Goal: Task Accomplishment & Management: Complete application form

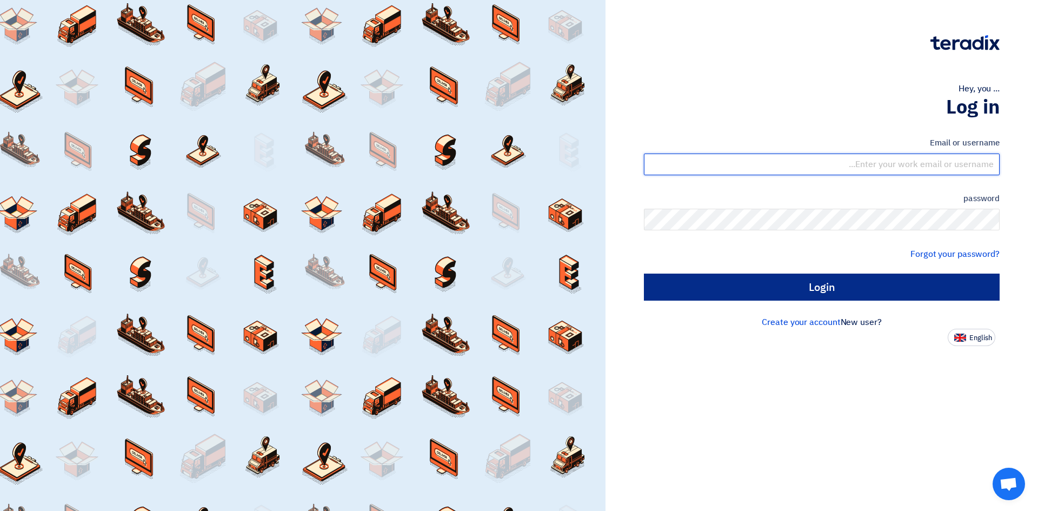
type input "[EMAIL_ADDRESS][DOMAIN_NAME]"
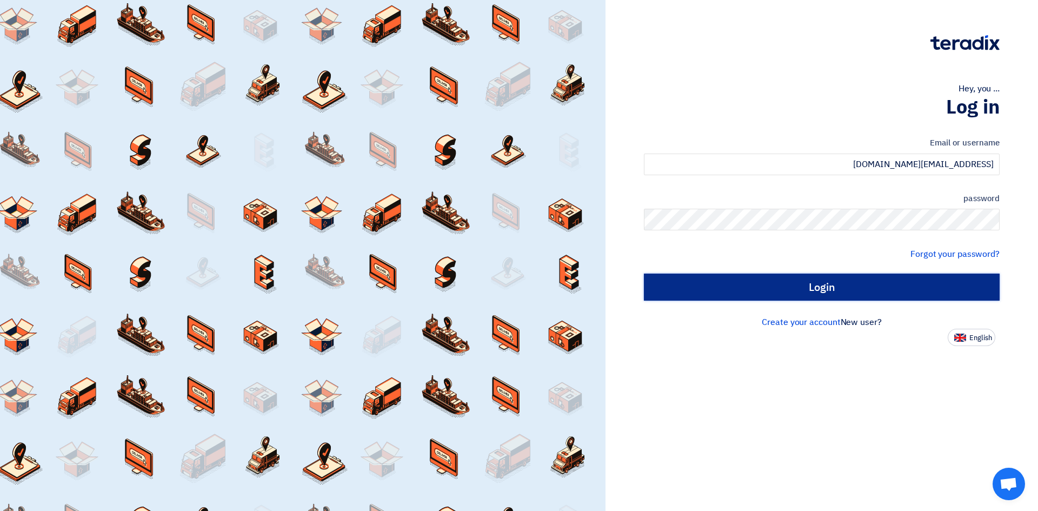
click at [834, 292] on input "Login" at bounding box center [822, 287] width 356 height 27
type input "Sign in"
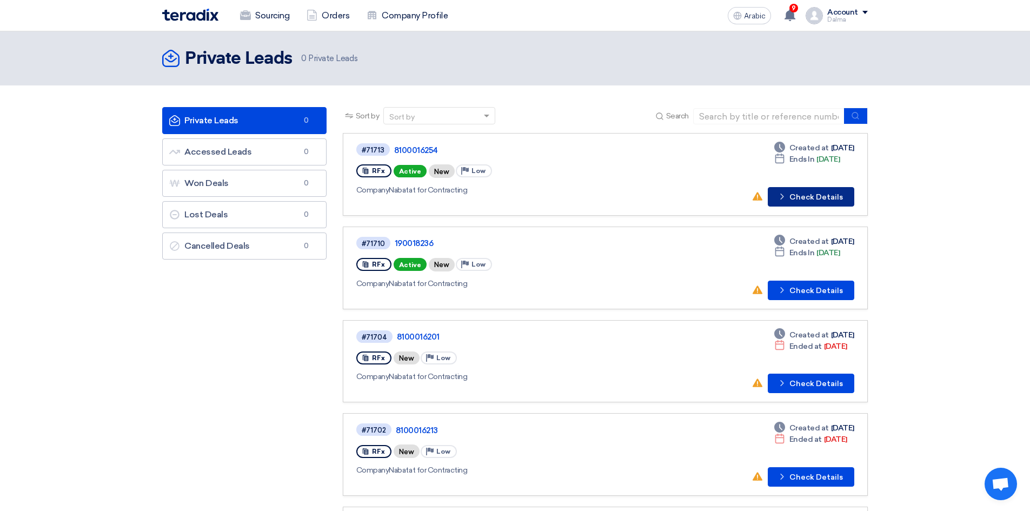
click at [804, 191] on button "Check details Check Details" at bounding box center [811, 196] width 86 height 19
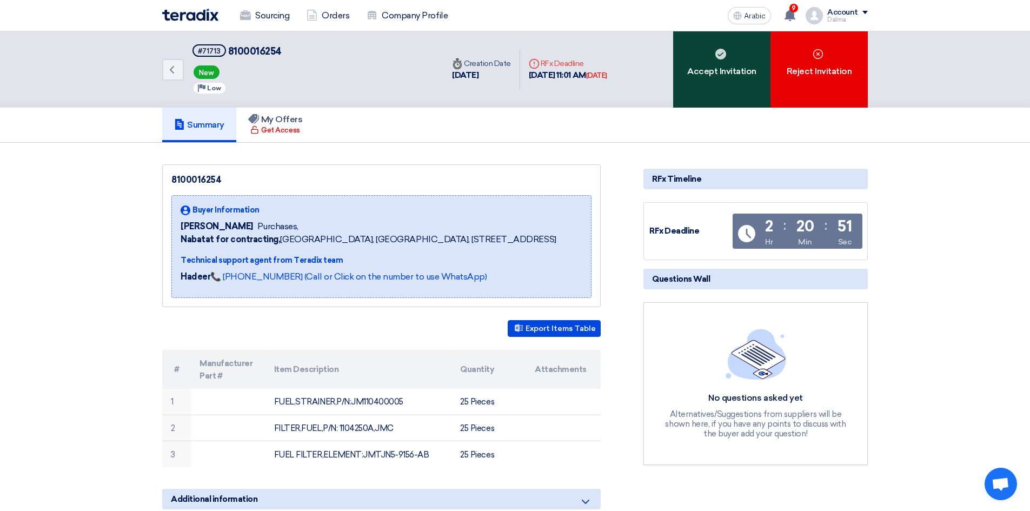
click at [717, 54] on use at bounding box center [720, 54] width 11 height 11
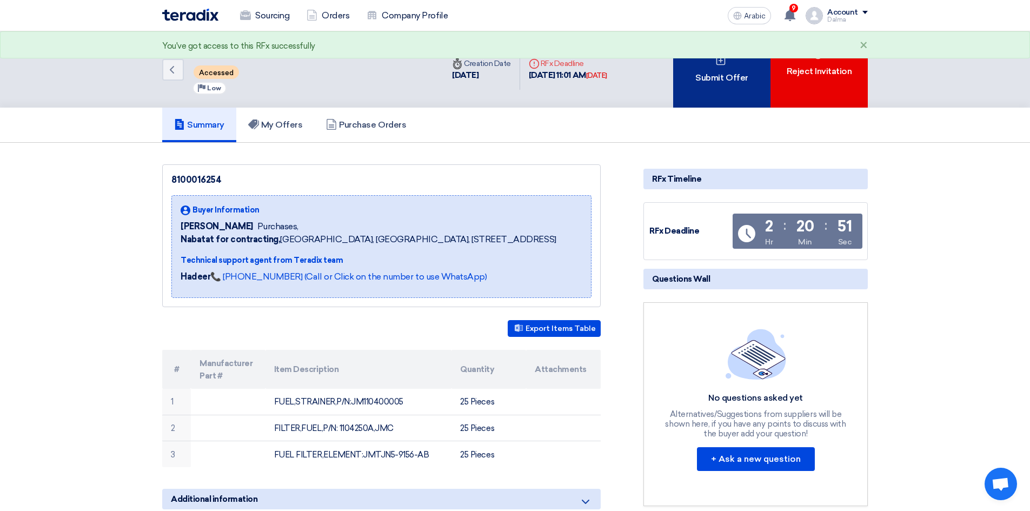
click at [688, 86] on div "Submit Offer" at bounding box center [721, 69] width 97 height 76
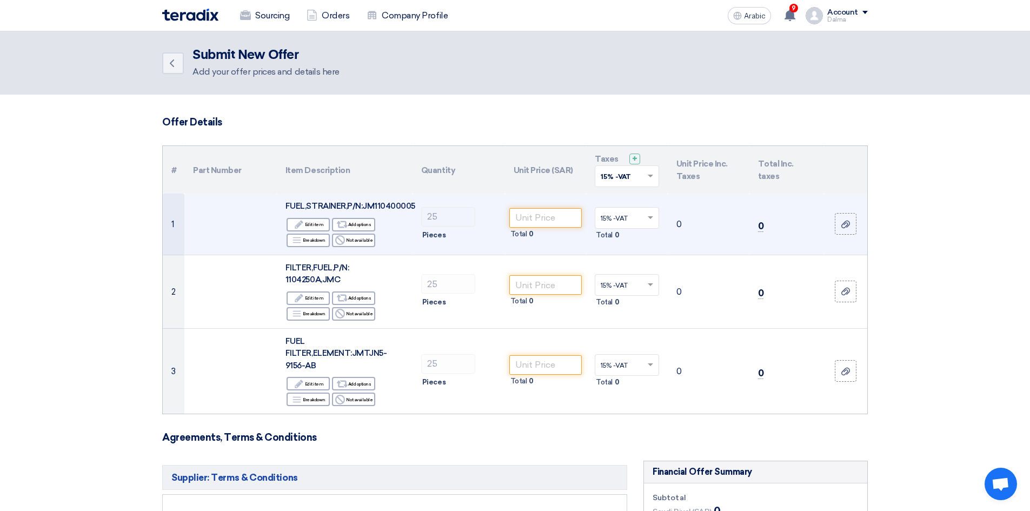
click at [384, 209] on font "FUEL,STRAINER,P/N:JM110400005" at bounding box center [350, 206] width 130 height 10
click at [388, 209] on font "FUEL,STRAINER,P/N:JM110400005" at bounding box center [350, 206] width 130 height 10
click at [389, 209] on font "FUEL,STRAINER,P/N:JM110400005" at bounding box center [350, 206] width 130 height 10
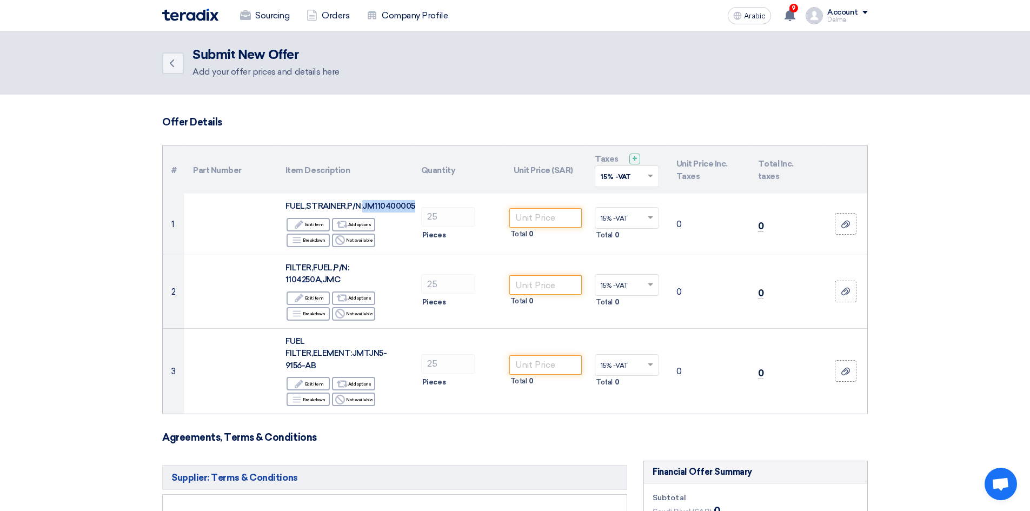
copy font "JM110400005"
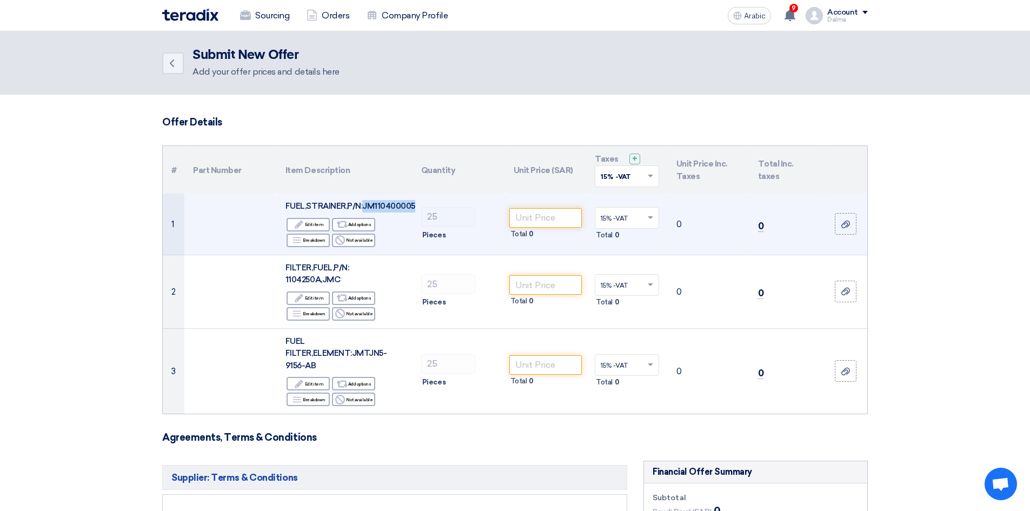
click at [401, 207] on font "FUEL,STRAINER,P/N:JM110400005" at bounding box center [350, 206] width 130 height 10
click at [546, 224] on input "number" at bounding box center [545, 217] width 73 height 19
drag, startPoint x: 541, startPoint y: 221, endPoint x: 172, endPoint y: 204, distance: 369.1
click at [267, 199] on tr "1 FUEL,STRAINER,P/N:JM110400005 Edit Edit item Alternative Add options Breakdow…" at bounding box center [515, 224] width 704 height 61
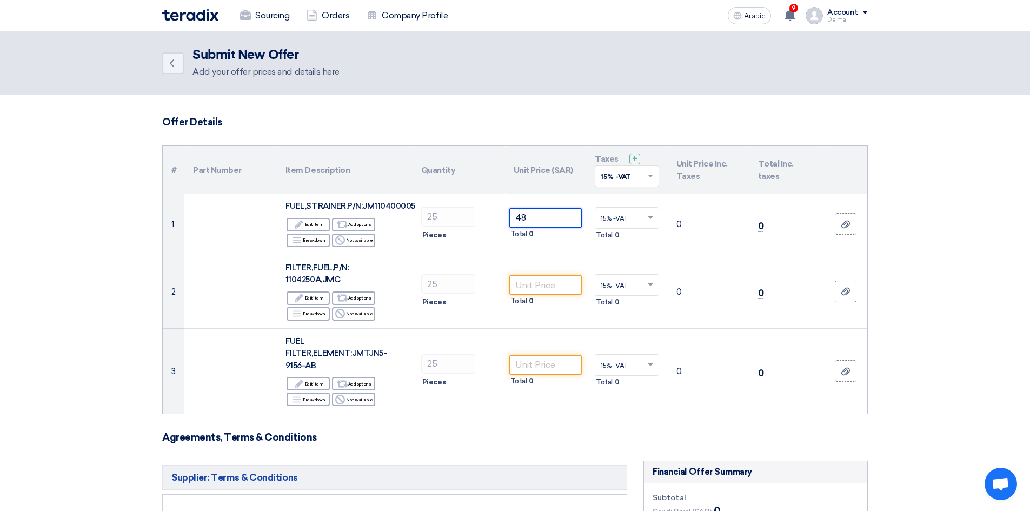
type input "4"
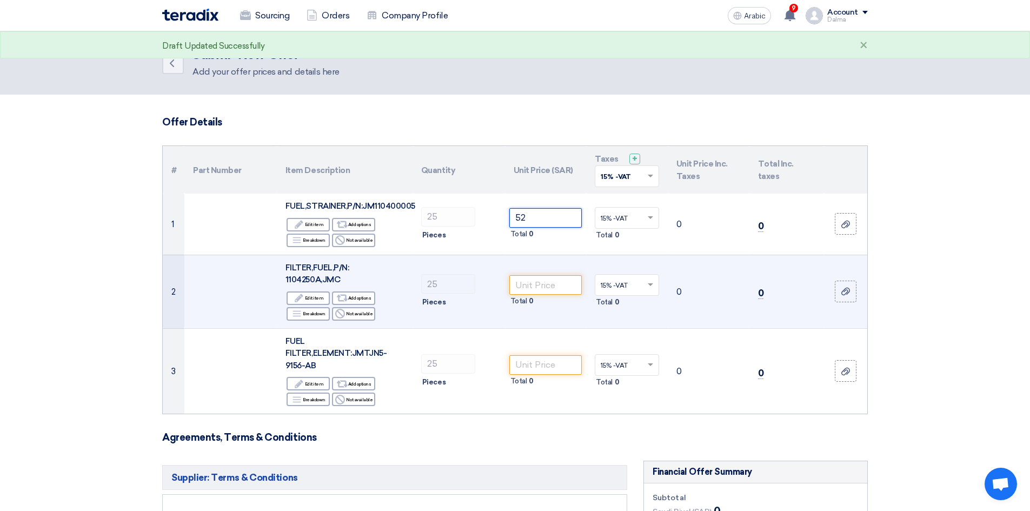
type input "52"
click at [287, 274] on div "FILTER,FUEL,P/N: 1104250A,JMC" at bounding box center [344, 274] width 118 height 24
click at [290, 282] on font "FILTER,FUEL,P/N: 1104250A,JMC" at bounding box center [316, 274] width 63 height 22
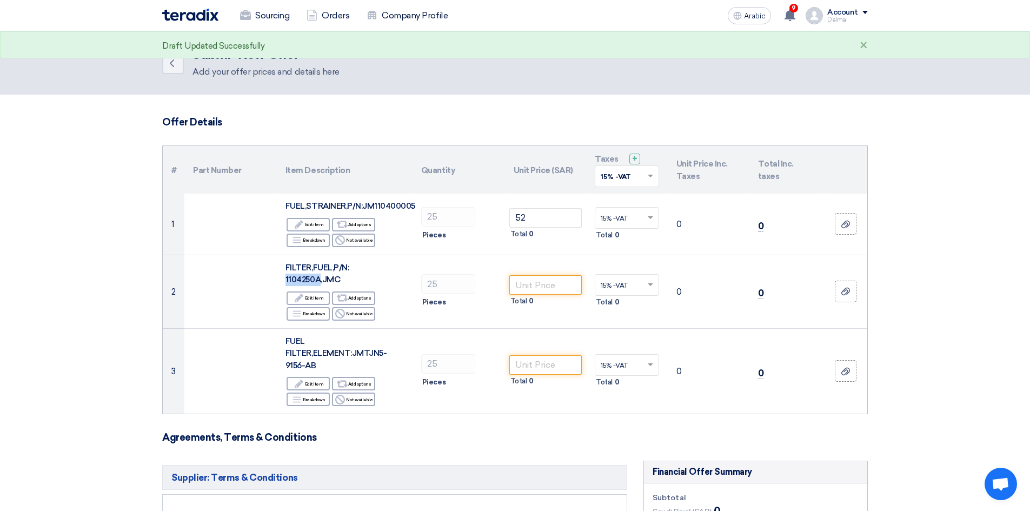
copy font "1104250A"
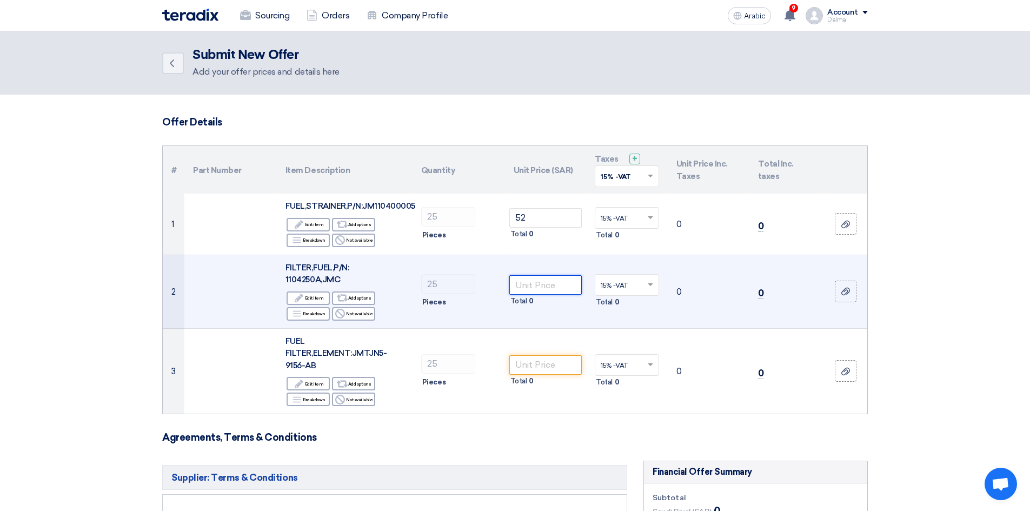
click at [539, 283] on input "number" at bounding box center [545, 284] width 73 height 19
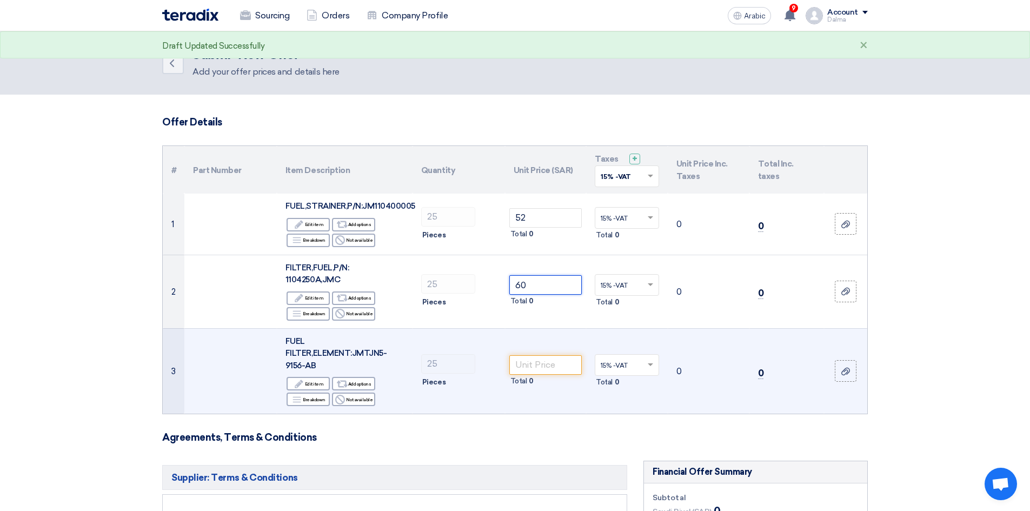
type input "60"
click at [380, 357] on font "FUEL FILTER,ELEMENT:JMTJN5-9156-AB" at bounding box center [335, 353] width 101 height 34
click at [372, 355] on font "FUEL FILTER,ELEMENT:JMTJN5-9156-AB" at bounding box center [335, 353] width 101 height 34
click at [286, 368] on font "FUEL FILTER,ELEMENT:JMTJN5-9156-AB" at bounding box center [335, 353] width 101 height 34
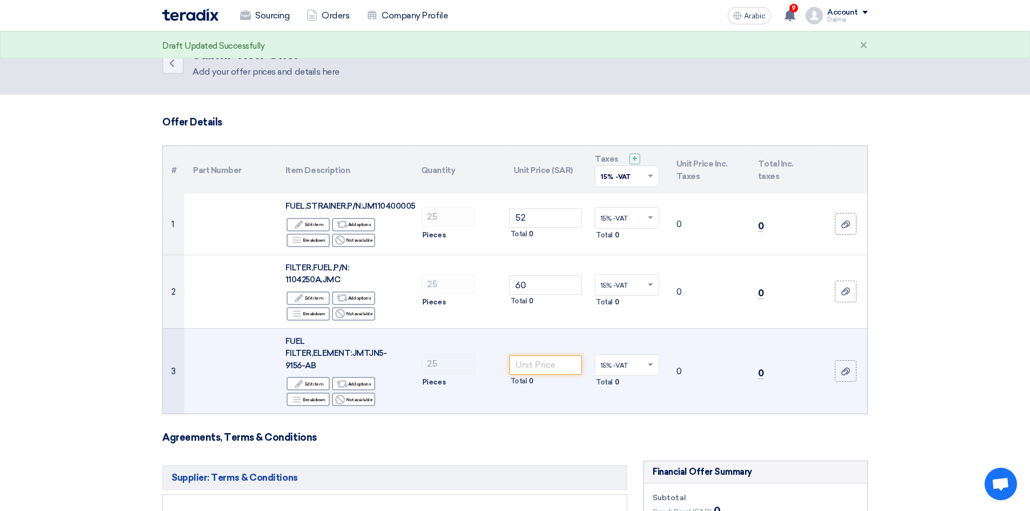
click at [290, 365] on font "FUEL FILTER,ELEMENT:JMTJN5-9156-AB" at bounding box center [335, 353] width 101 height 34
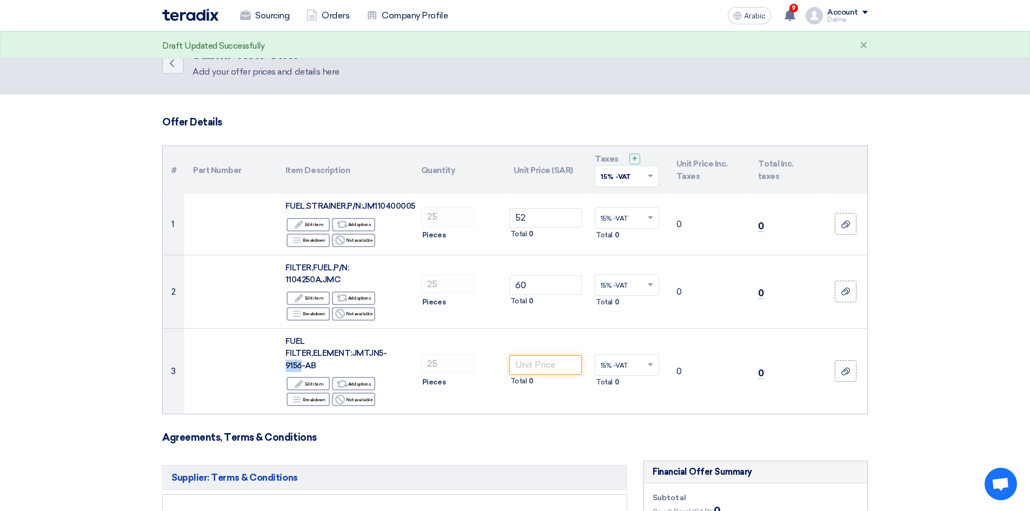
copy font "9156"
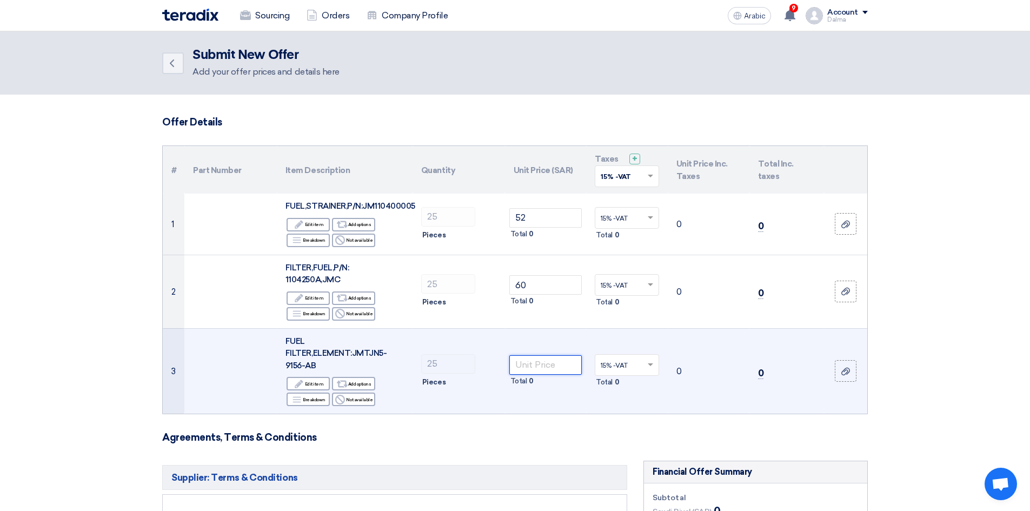
click at [555, 361] on input "number" at bounding box center [545, 364] width 73 height 19
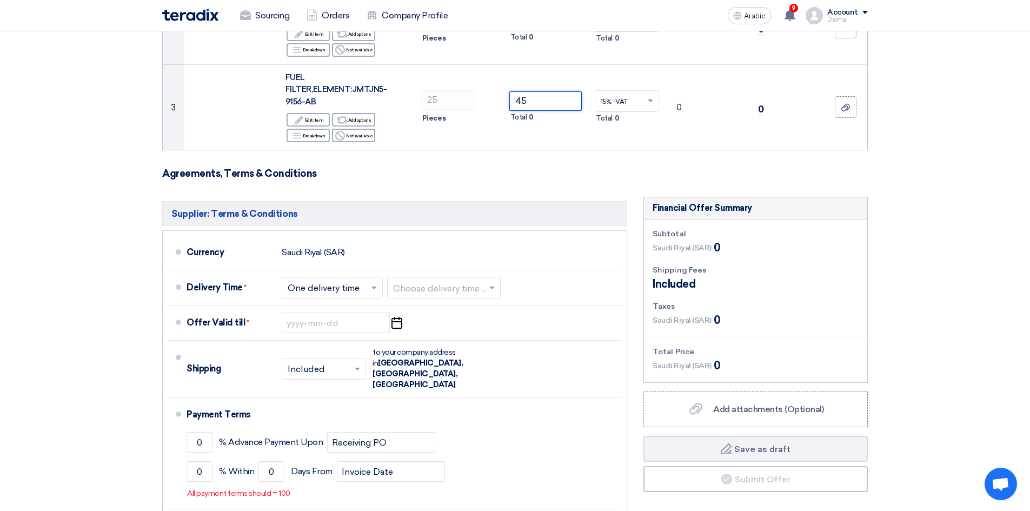
scroll to position [270, 0]
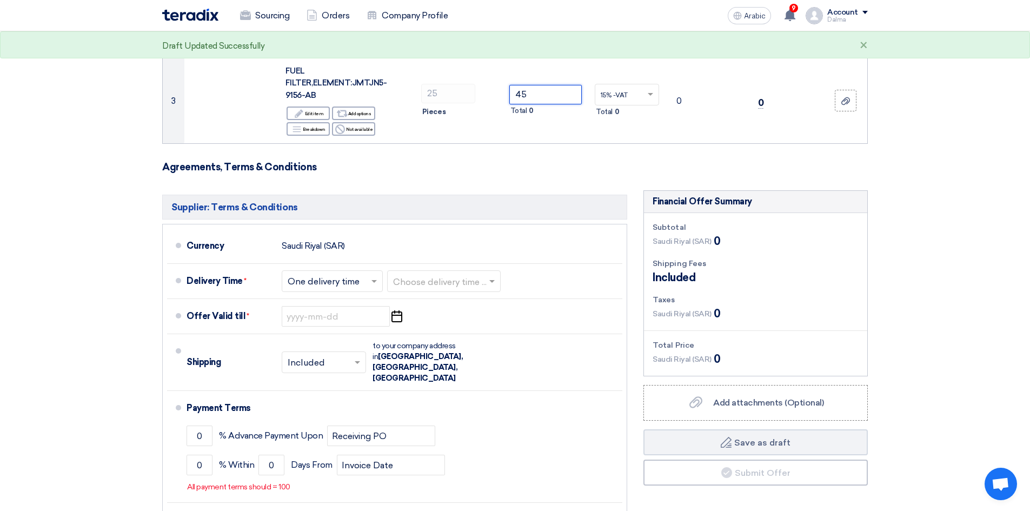
type input "45"
drag, startPoint x: 638, startPoint y: 165, endPoint x: 601, endPoint y: 164, distance: 37.3
click at [638, 165] on h3 "Agreements, Terms & Conditions" at bounding box center [514, 167] width 705 height 12
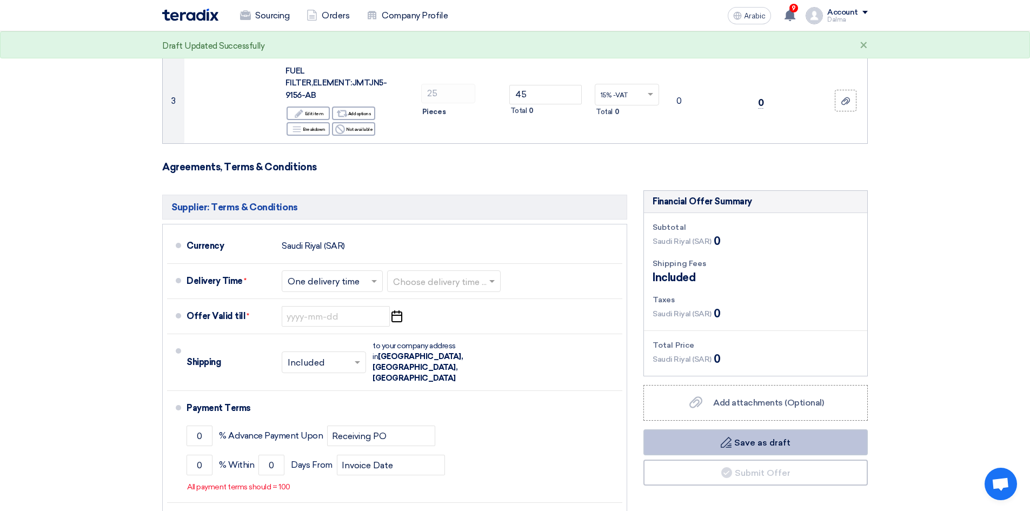
click at [727, 438] on icon "Draft" at bounding box center [726, 442] width 11 height 11
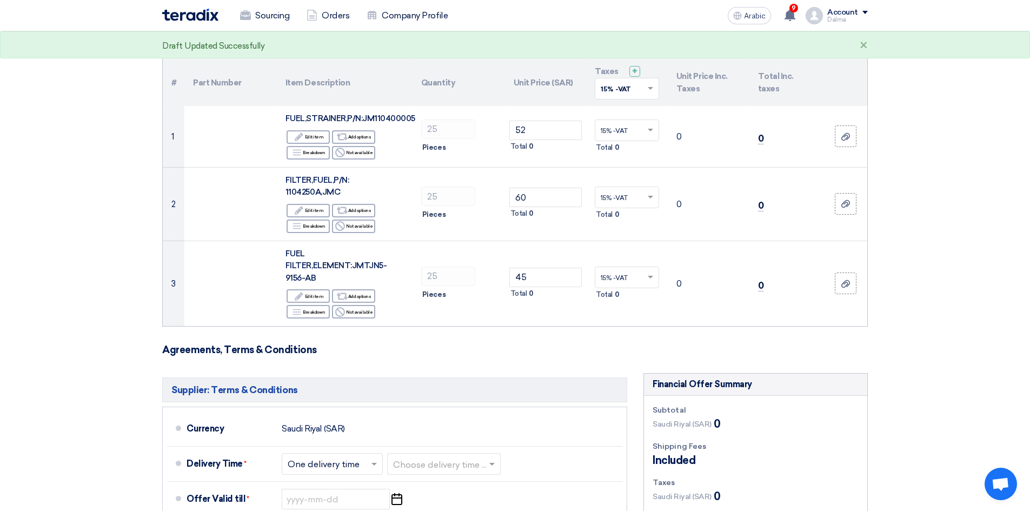
scroll to position [0, 0]
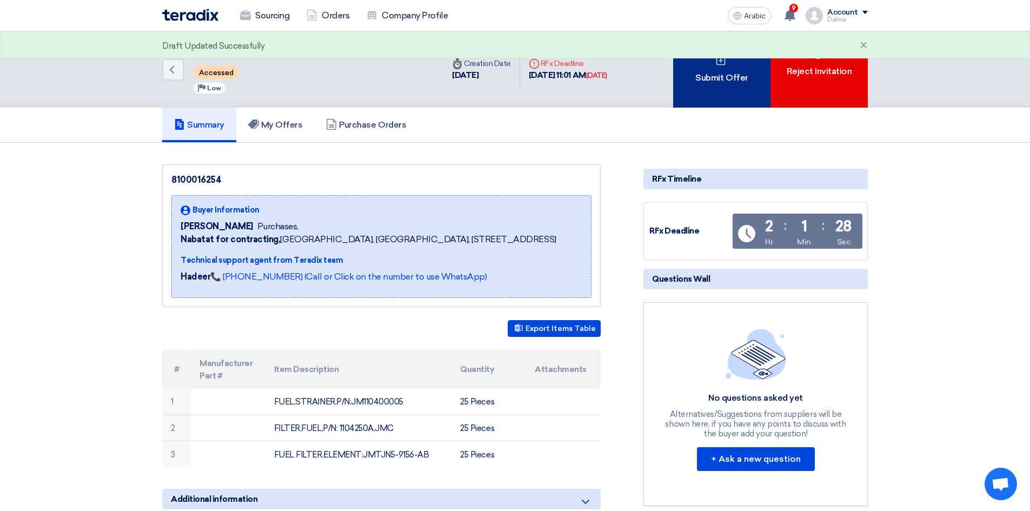
click at [697, 84] on font "Submit Offer" at bounding box center [721, 77] width 52 height 13
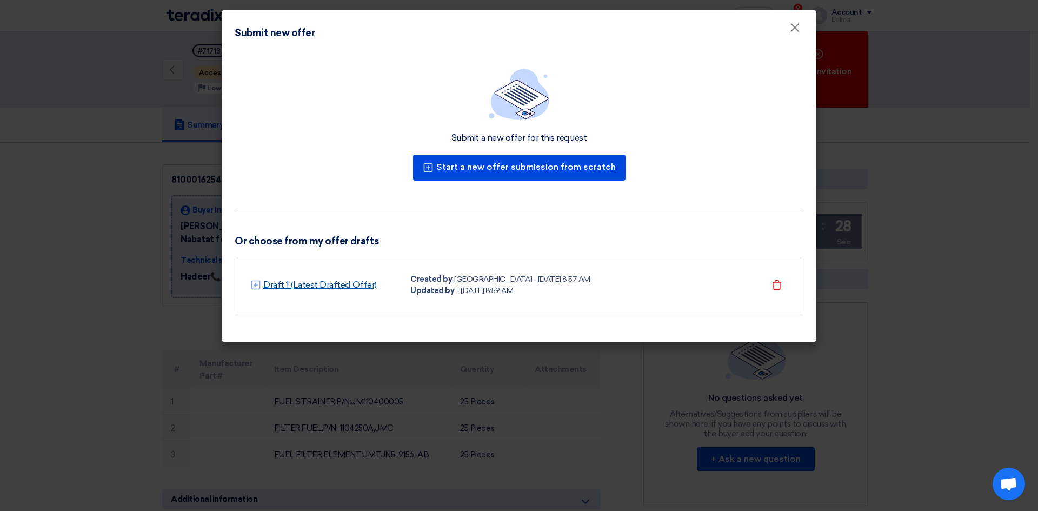
click at [305, 282] on font "Draft 1 (Latest Drafted Offer)" at bounding box center [320, 284] width 114 height 10
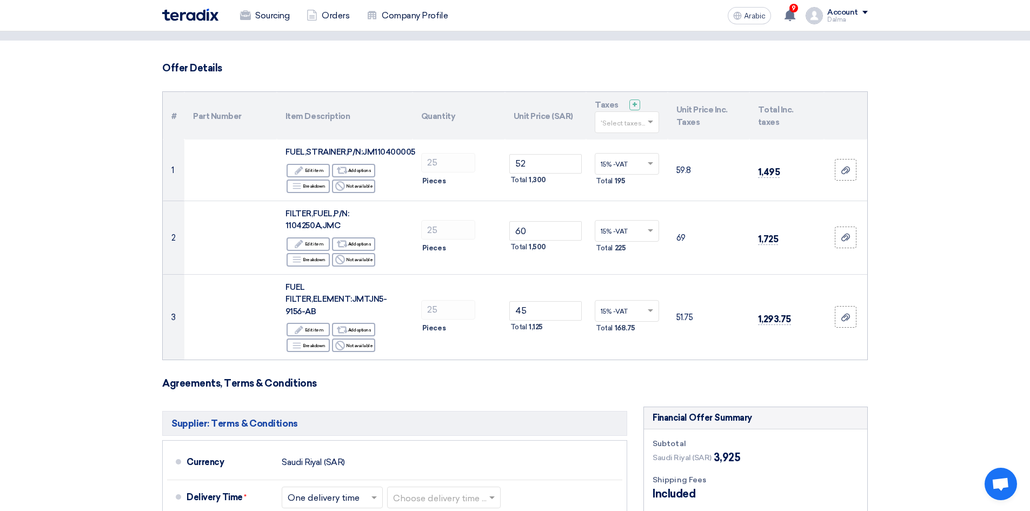
scroll to position [216, 0]
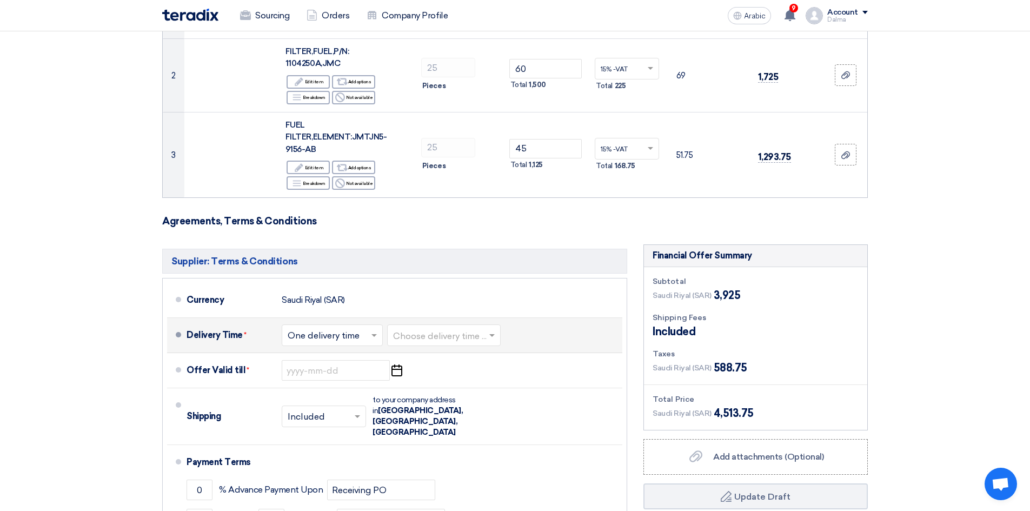
drag, startPoint x: 424, startPoint y: 340, endPoint x: 427, endPoint y: 348, distance: 7.9
click at [424, 342] on input "text" at bounding box center [444, 337] width 103 height 16
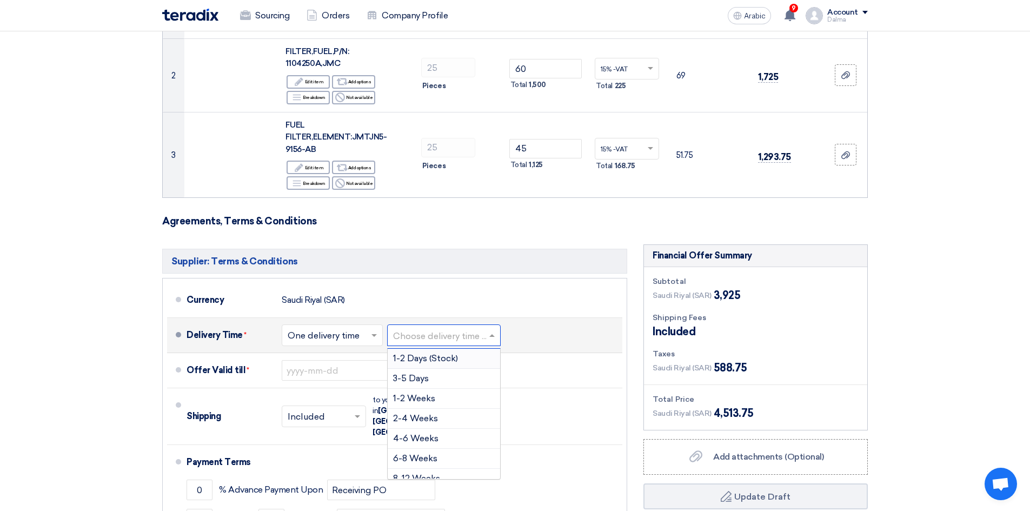
click at [430, 358] on font "1-2 Days (Stock)" at bounding box center [425, 358] width 65 height 10
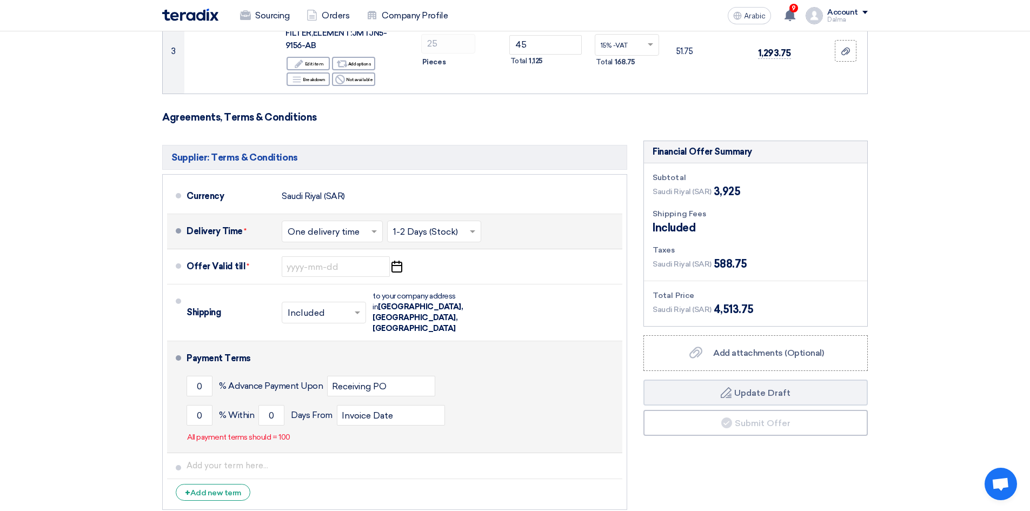
scroll to position [324, 0]
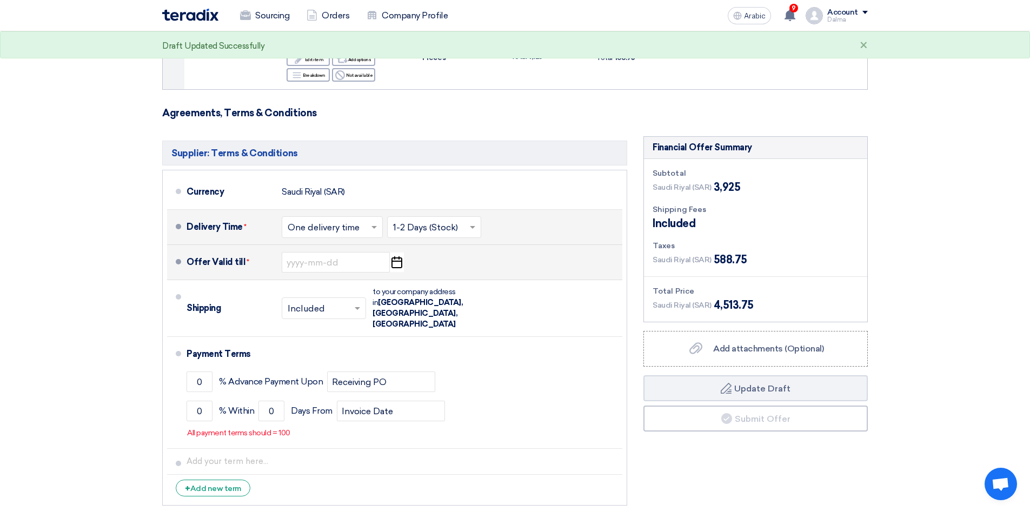
click at [398, 264] on icon "Pick a date" at bounding box center [396, 261] width 15 height 19
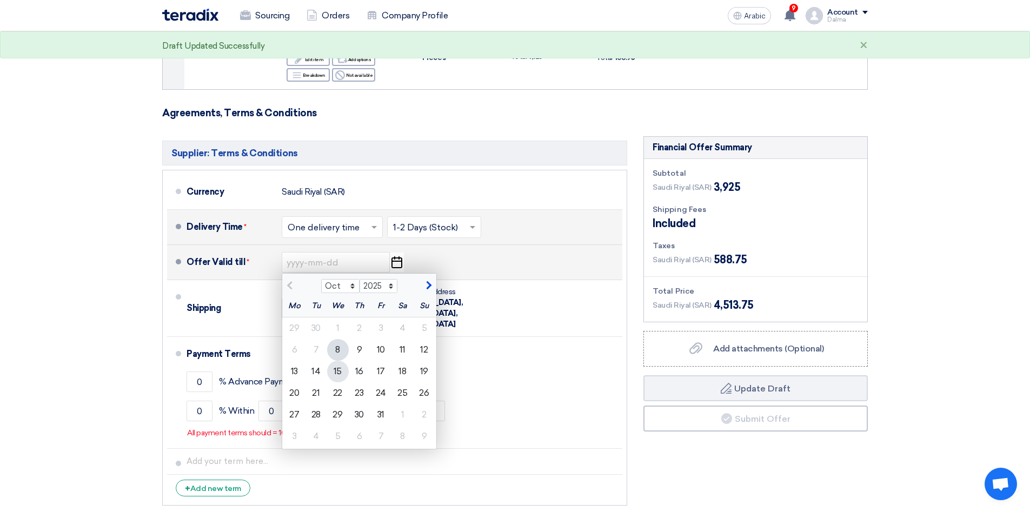
click at [338, 367] on font "15" at bounding box center [338, 371] width 8 height 10
type input "10/15/2025"
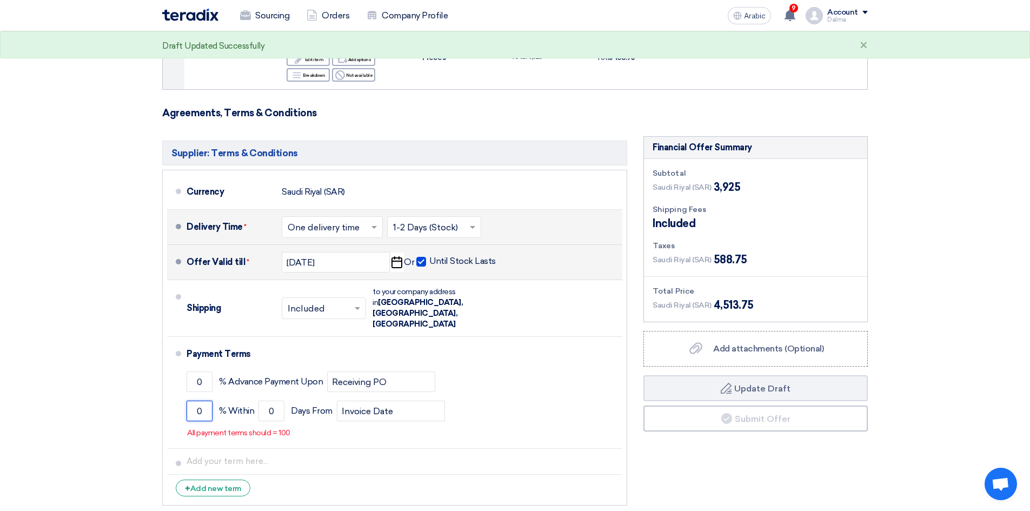
click at [156, 384] on div "Supplier: Terms & Conditions Currency Saudi Riyal (SAR) Delivery Time * Choose …" at bounding box center [394, 323] width 481 height 375
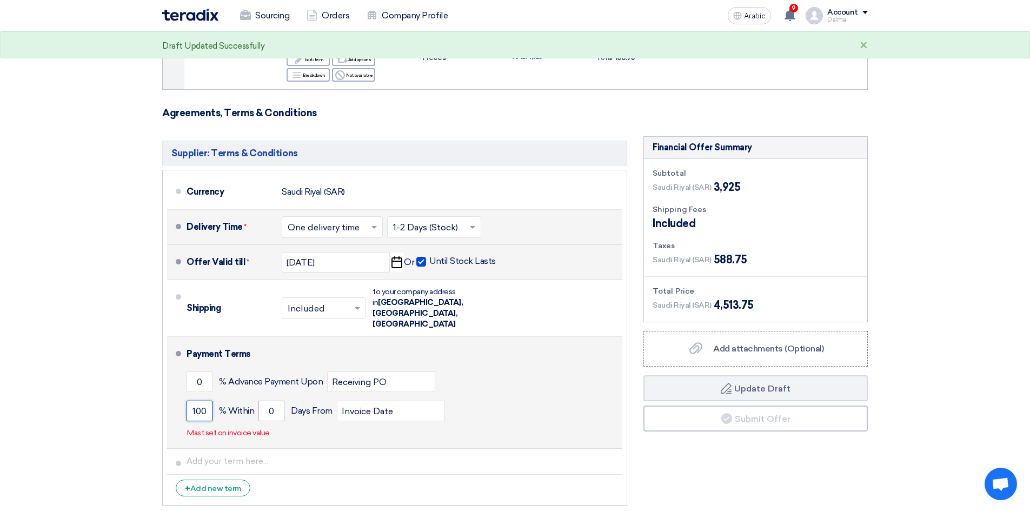
type input "100"
click at [279, 401] on input "0" at bounding box center [271, 411] width 26 height 21
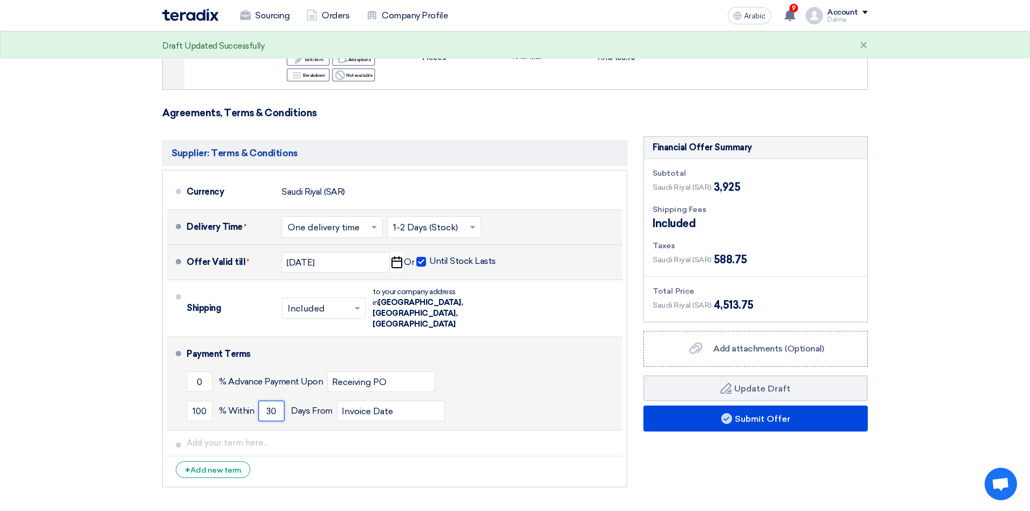
type input "30"
click at [574, 367] on div "0 % Advance Payment Upon Receiving PO" at bounding box center [402, 381] width 431 height 29
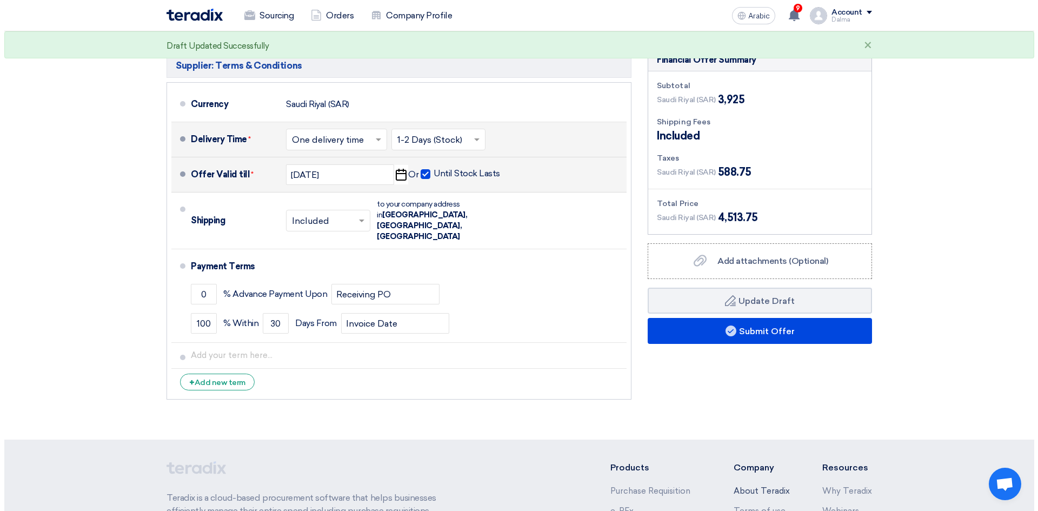
scroll to position [432, 0]
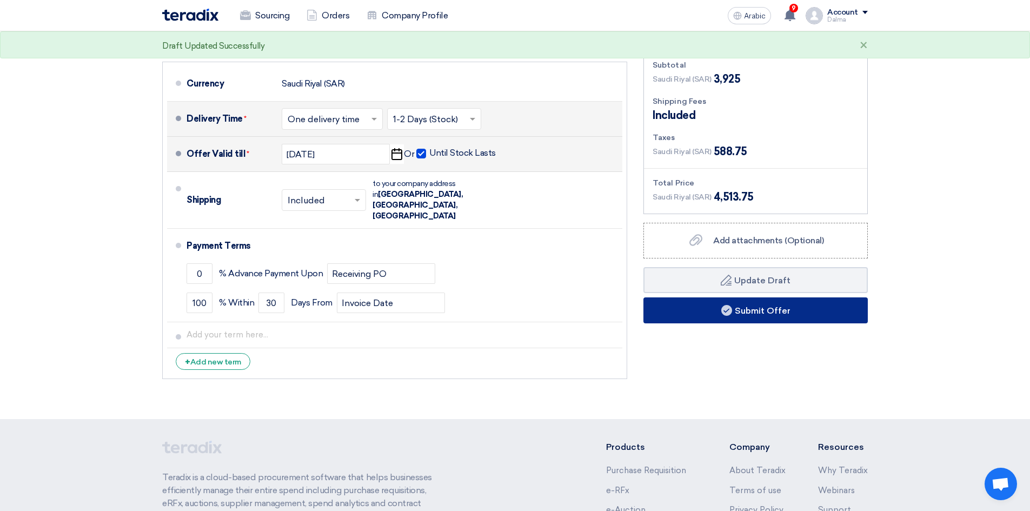
click at [774, 311] on font "Submit Offer" at bounding box center [763, 310] width 56 height 10
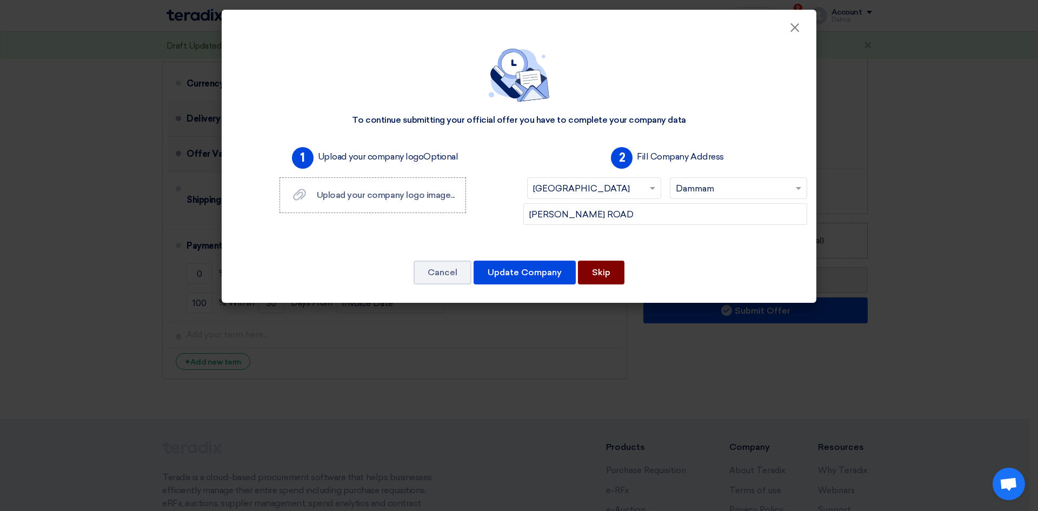
click at [609, 269] on font "Skip" at bounding box center [601, 272] width 18 height 10
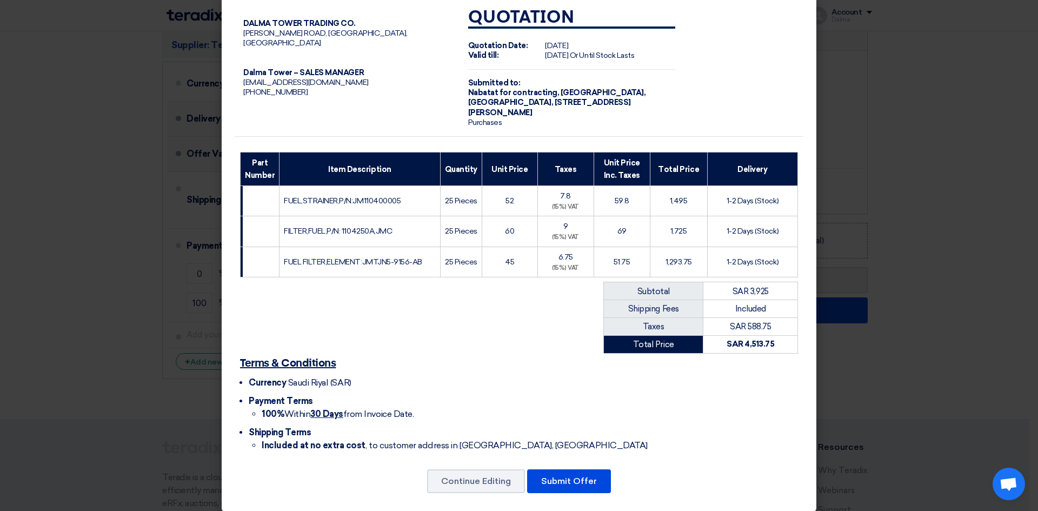
scroll to position [29, 0]
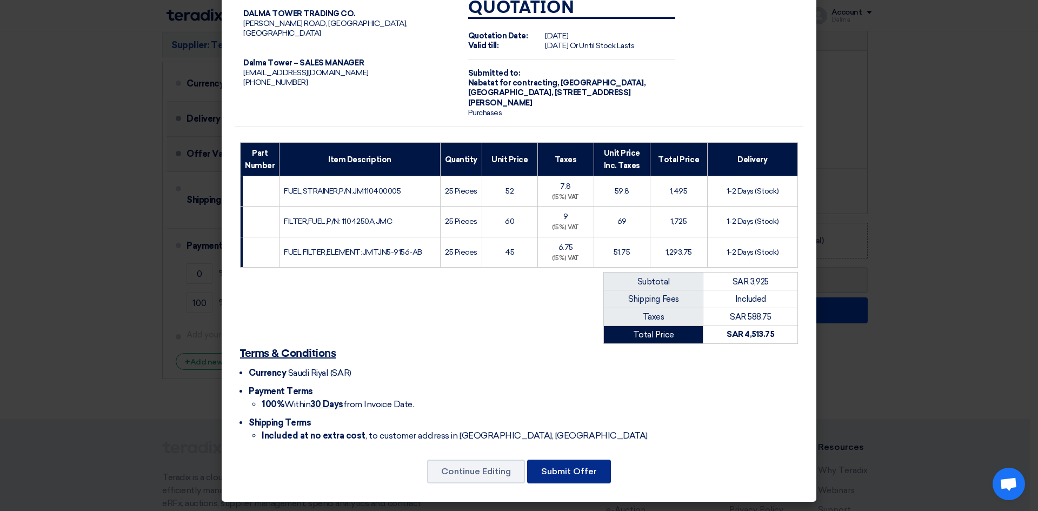
click at [565, 467] on font "Submit Offer" at bounding box center [569, 471] width 56 height 10
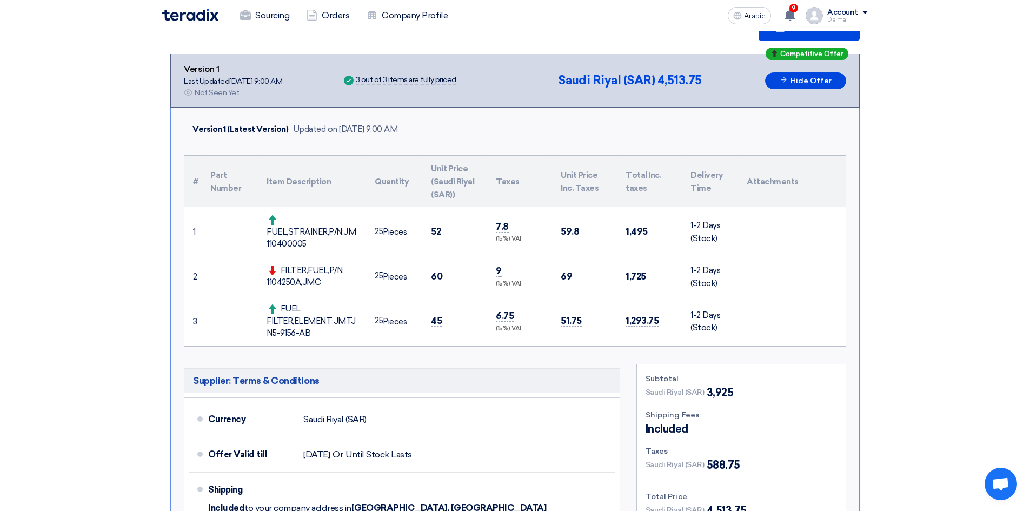
scroll to position [166, 0]
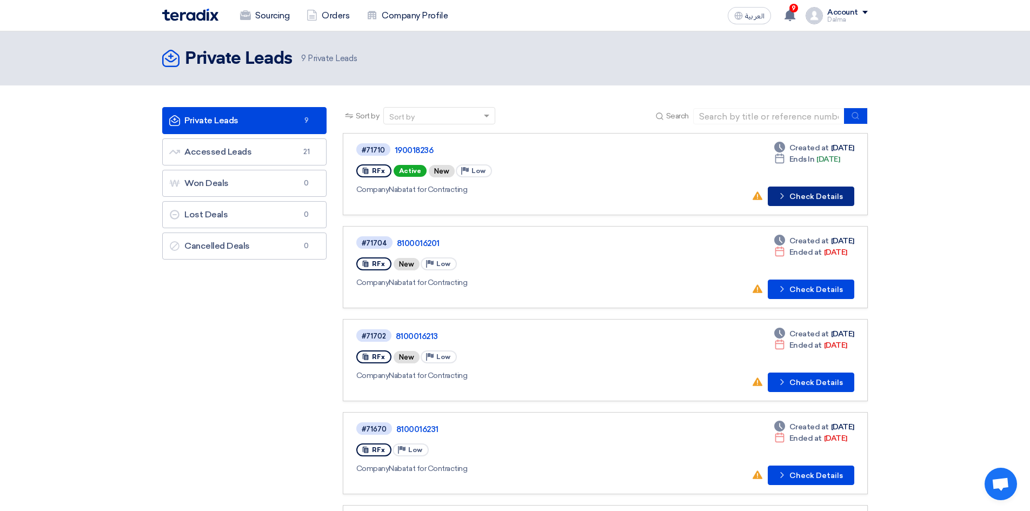
click at [815, 199] on button "Check details Check Details" at bounding box center [811, 196] width 86 height 19
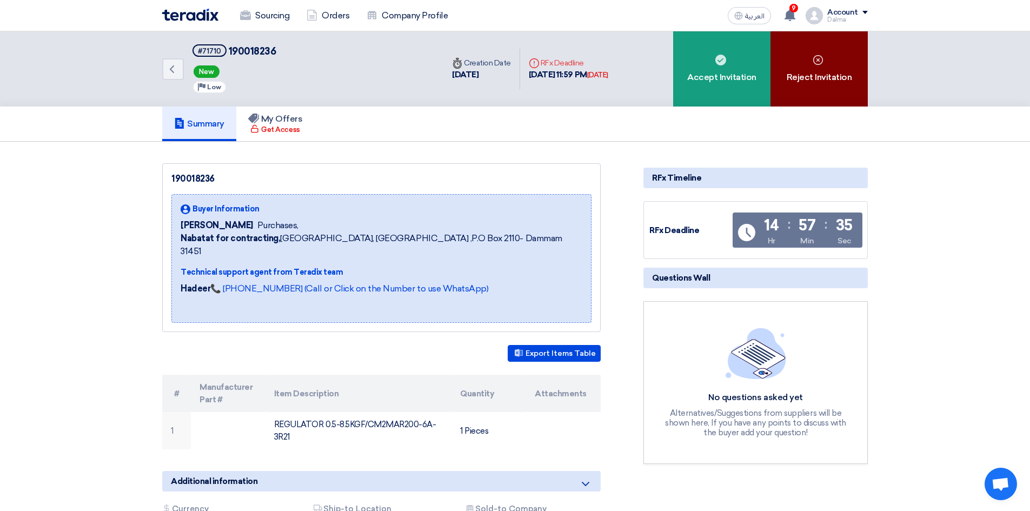
click at [804, 78] on div "Reject Invitation" at bounding box center [818, 68] width 97 height 75
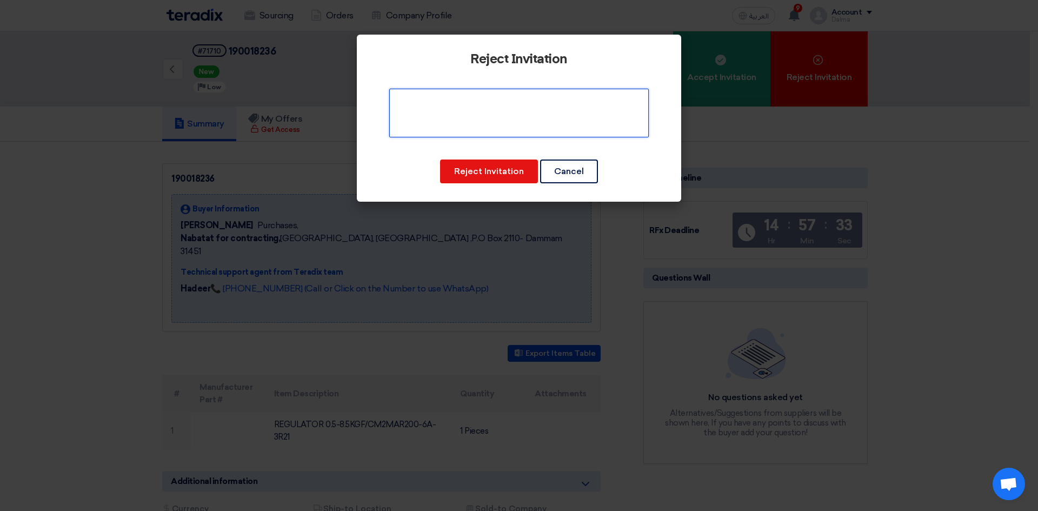
click at [456, 114] on textarea at bounding box center [518, 113] width 259 height 49
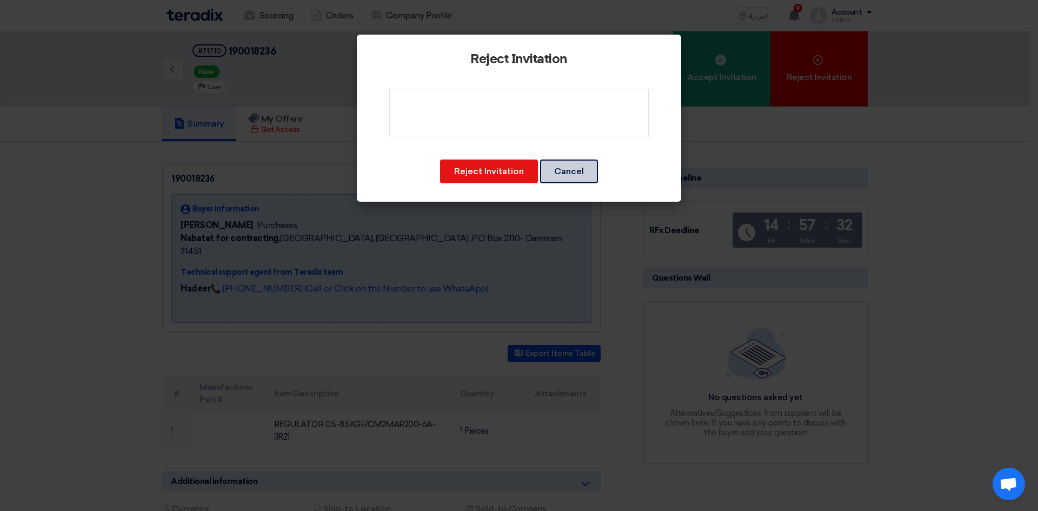
click at [551, 171] on button "Cancel" at bounding box center [569, 171] width 58 height 24
